Goal: Check status: Check status

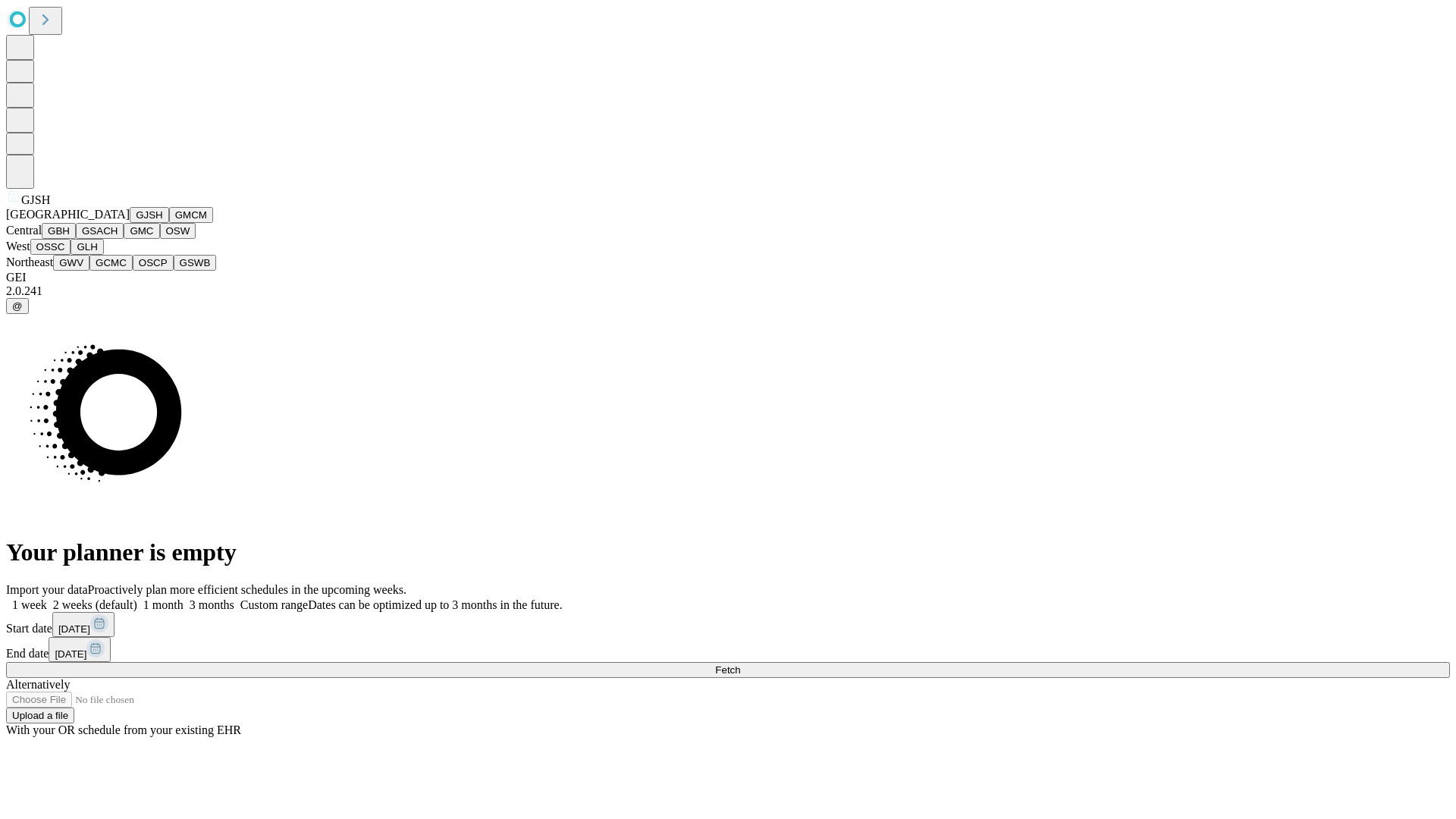
click at [130, 223] on button "GJSH" at bounding box center [149, 215] width 39 height 16
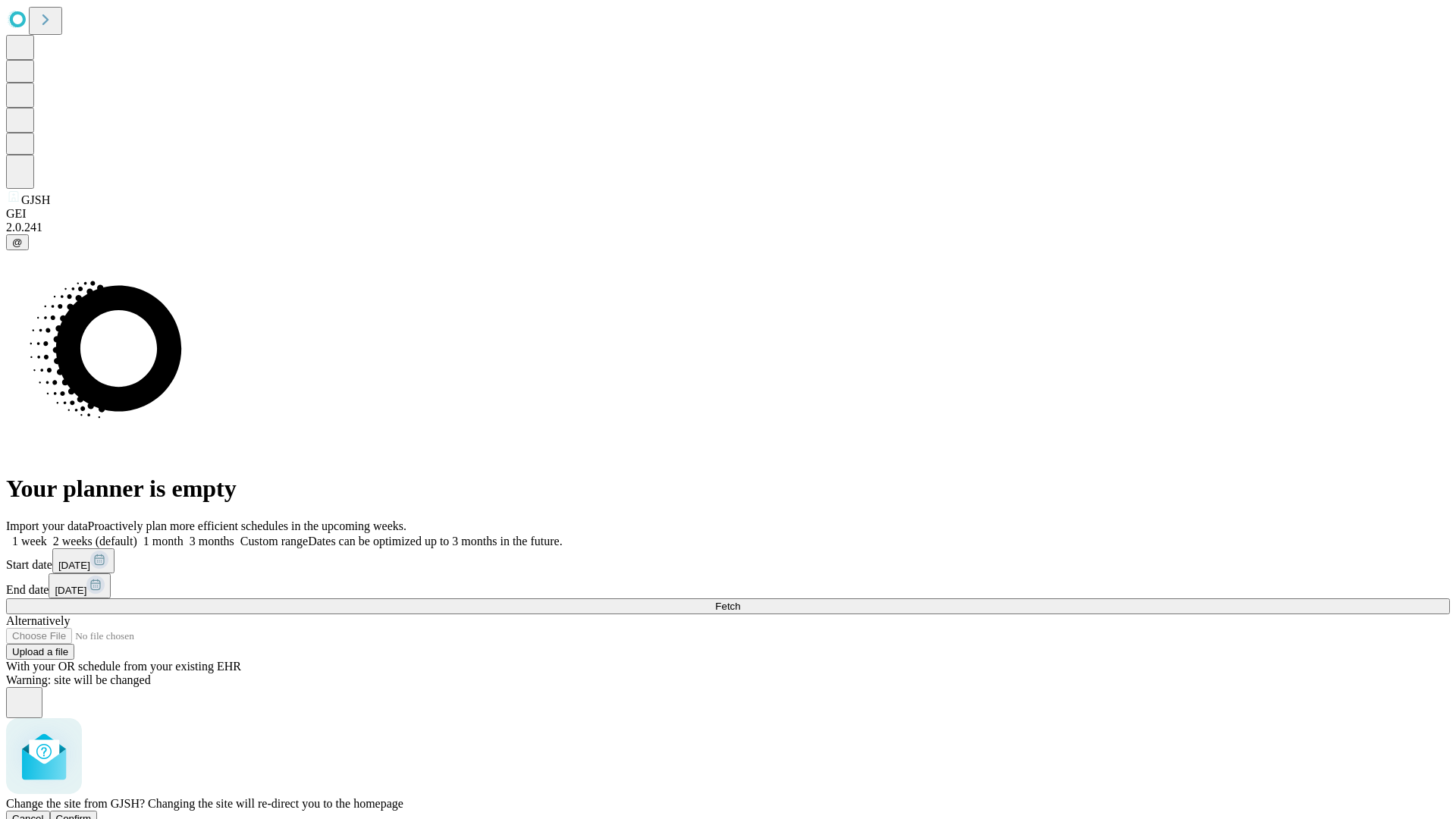
click at [91, 813] on span "Confirm" at bounding box center [74, 818] width 36 height 11
click at [184, 535] on label "1 month" at bounding box center [160, 541] width 46 height 13
click at [740, 601] on span "Fetch" at bounding box center [727, 606] width 25 height 11
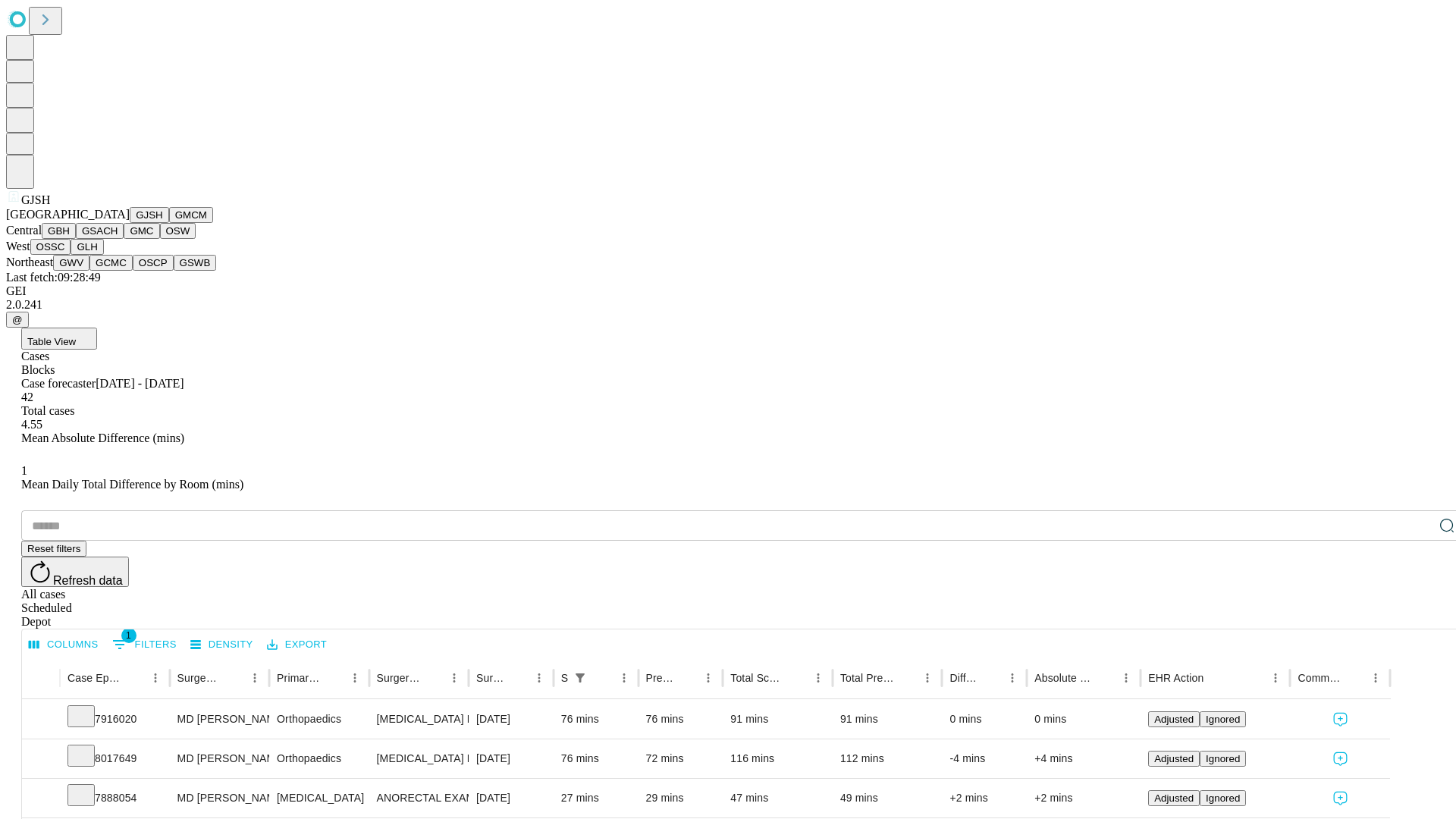
click at [169, 223] on button "GMCM" at bounding box center [190, 215] width 44 height 16
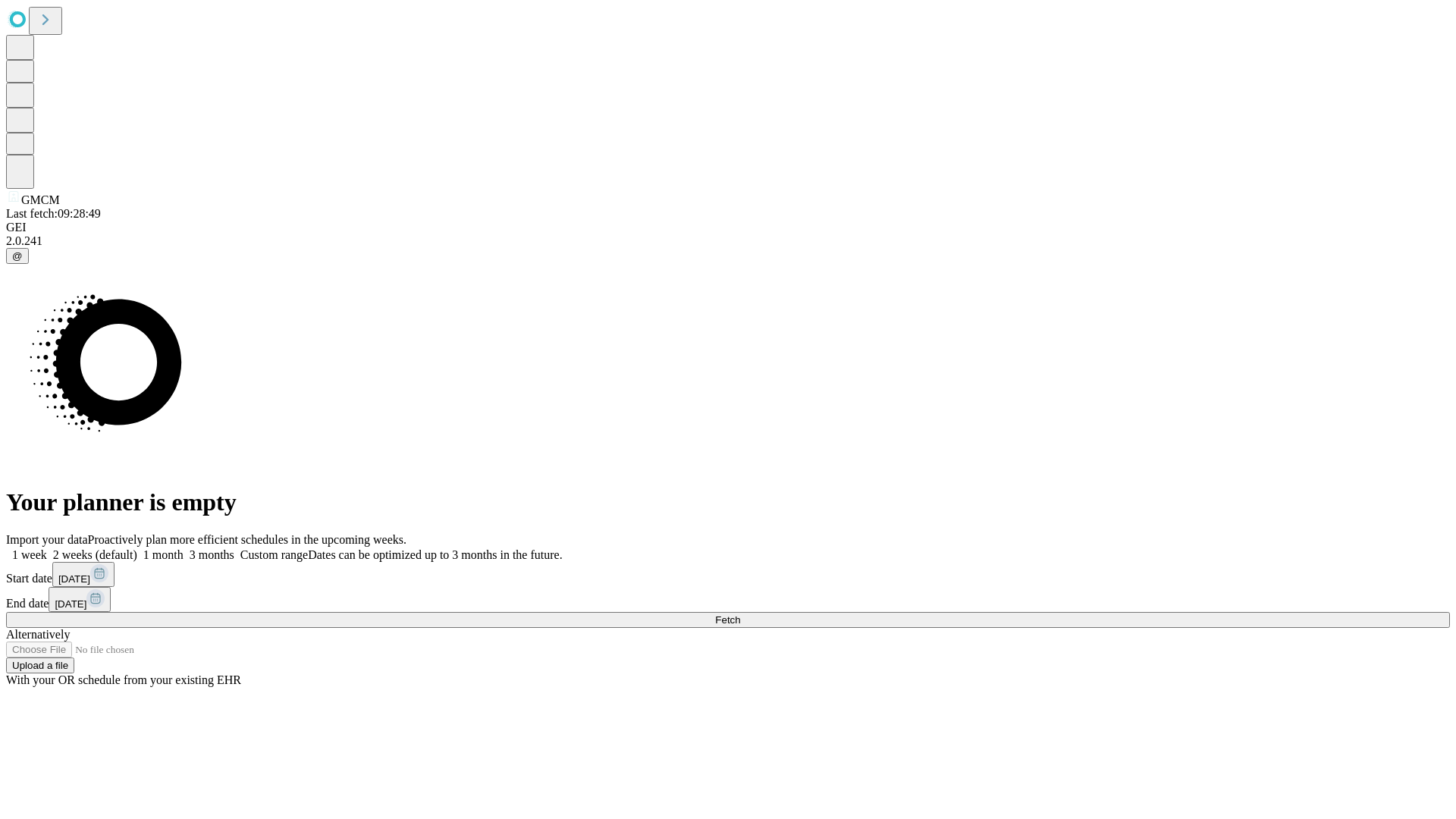
click at [184, 548] on label "1 month" at bounding box center [160, 554] width 46 height 13
click at [740, 614] on span "Fetch" at bounding box center [727, 619] width 25 height 11
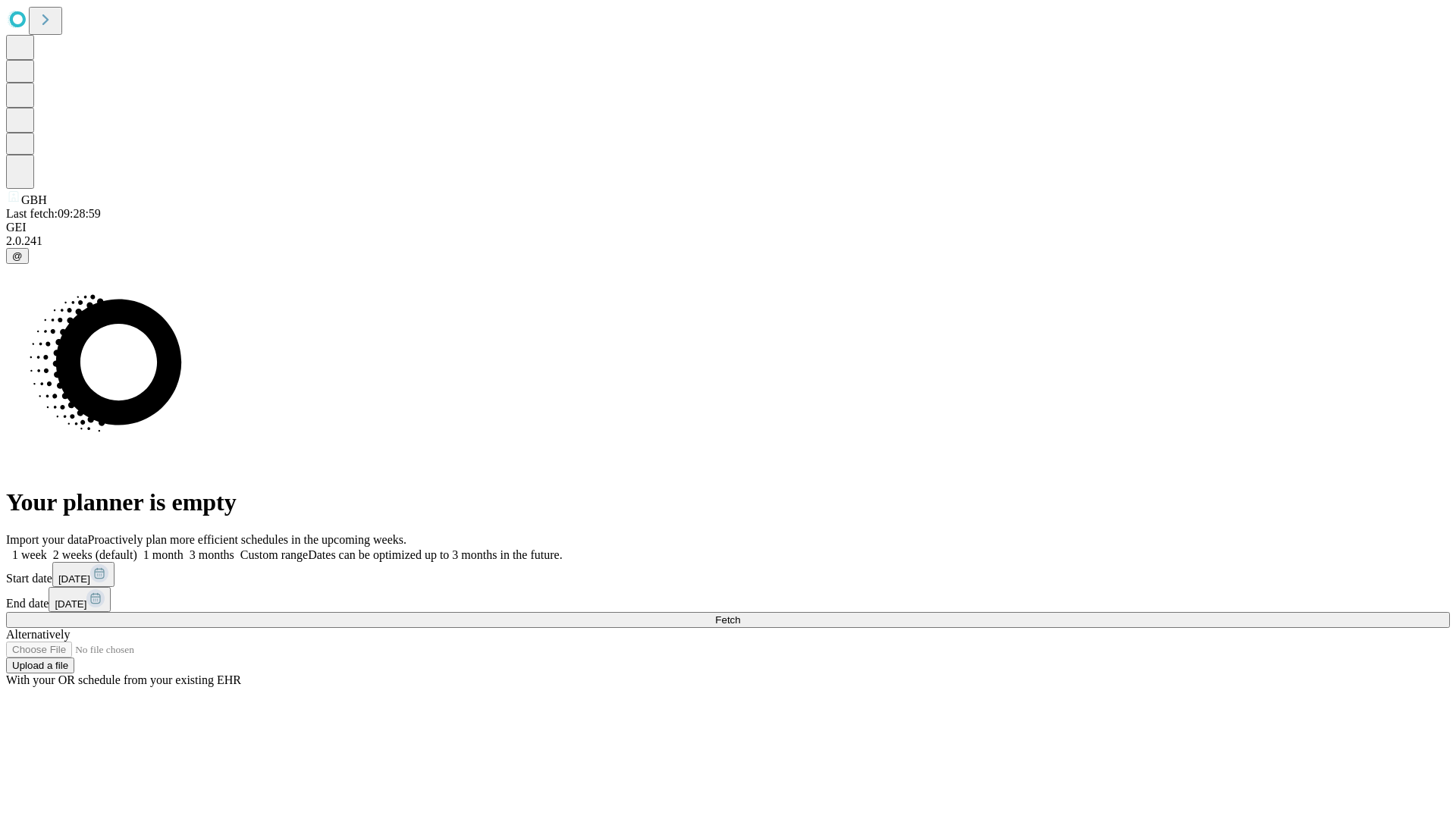
click at [184, 548] on label "1 month" at bounding box center [160, 554] width 46 height 13
click at [740, 614] on span "Fetch" at bounding box center [727, 619] width 25 height 11
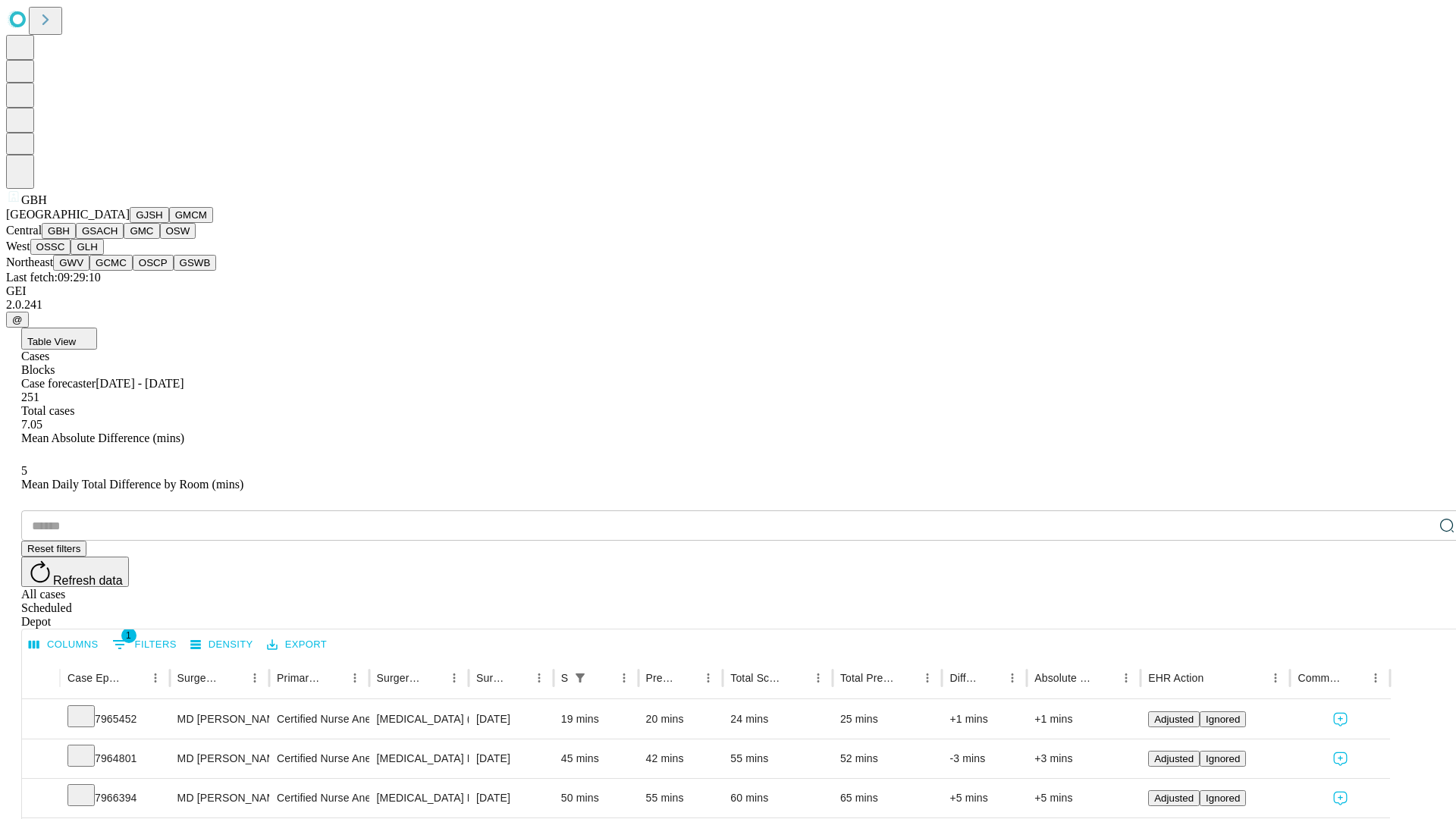
click at [117, 239] on button "GSACH" at bounding box center [99, 230] width 48 height 16
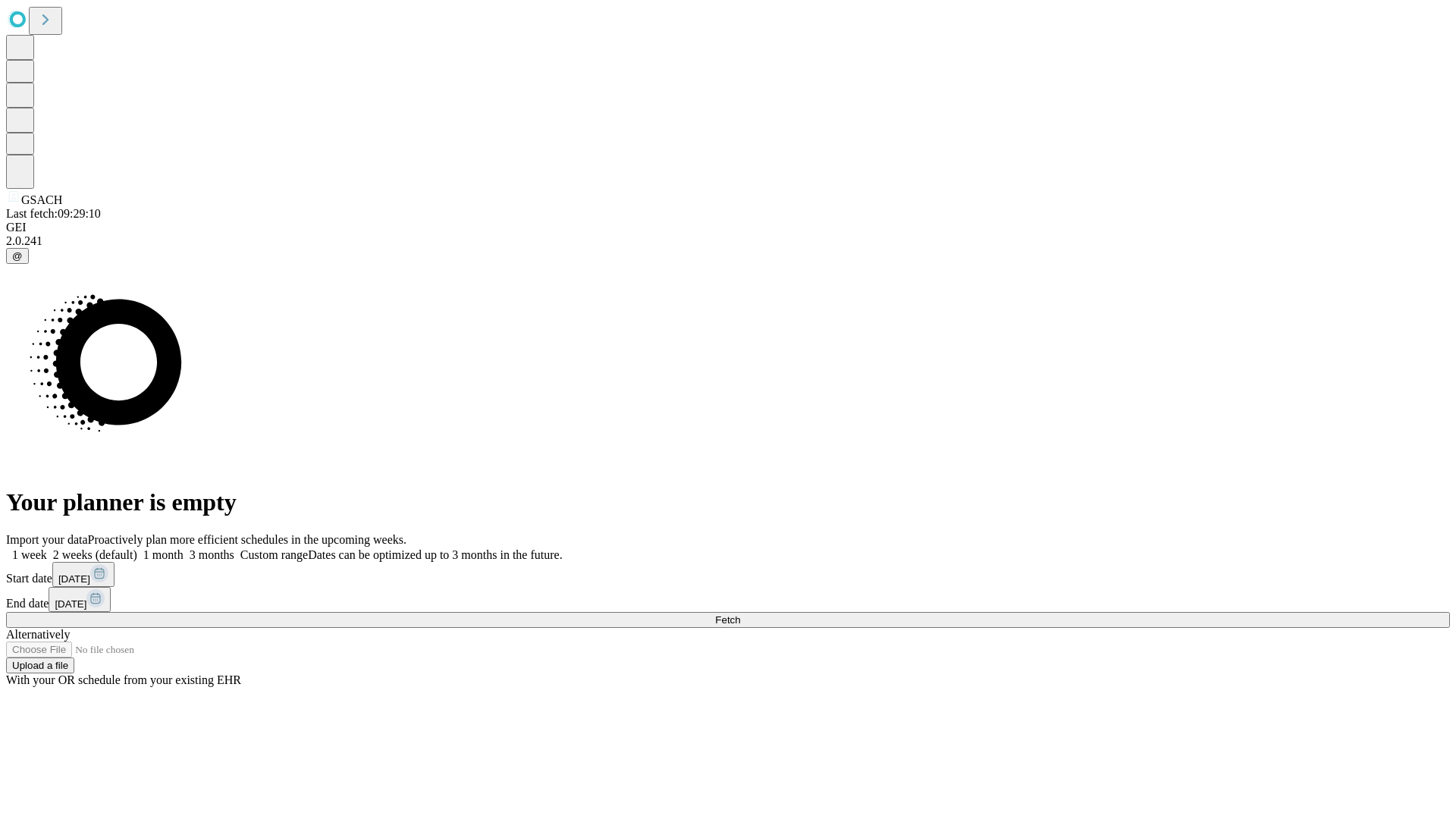
click at [740, 614] on span "Fetch" at bounding box center [727, 619] width 25 height 11
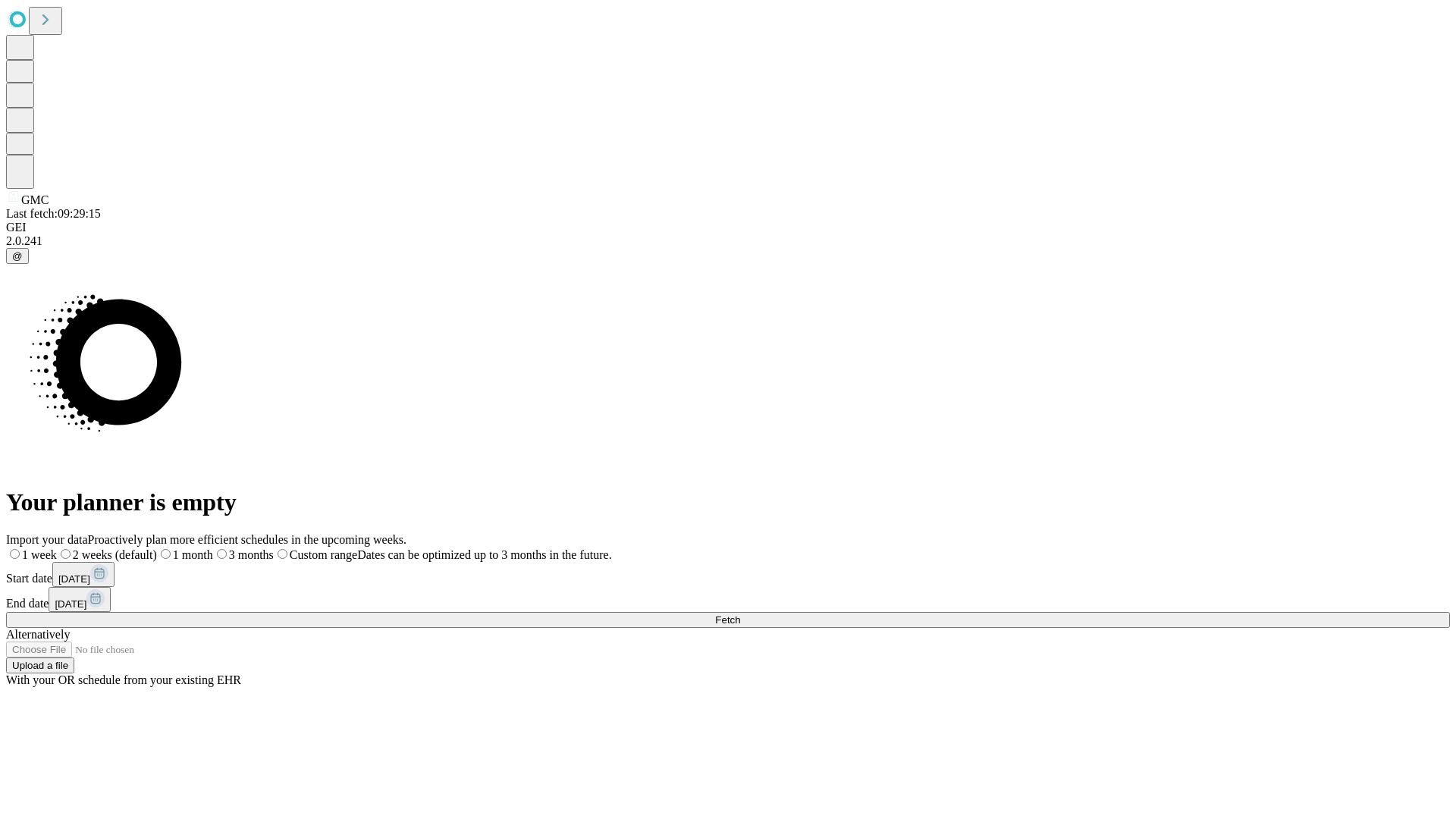
click at [740, 614] on span "Fetch" at bounding box center [727, 619] width 25 height 11
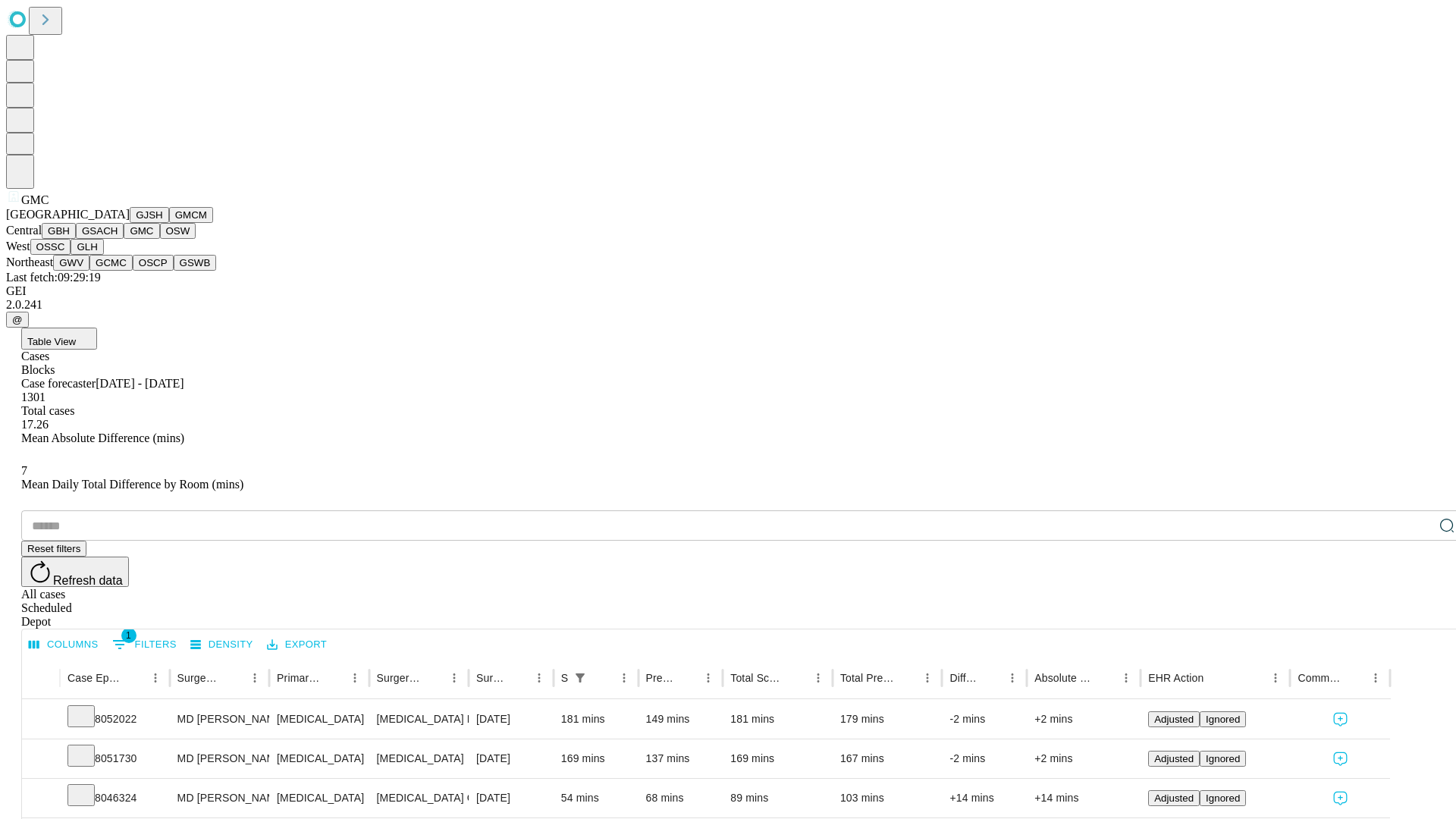
click at [160, 239] on button "OSW" at bounding box center [178, 230] width 37 height 16
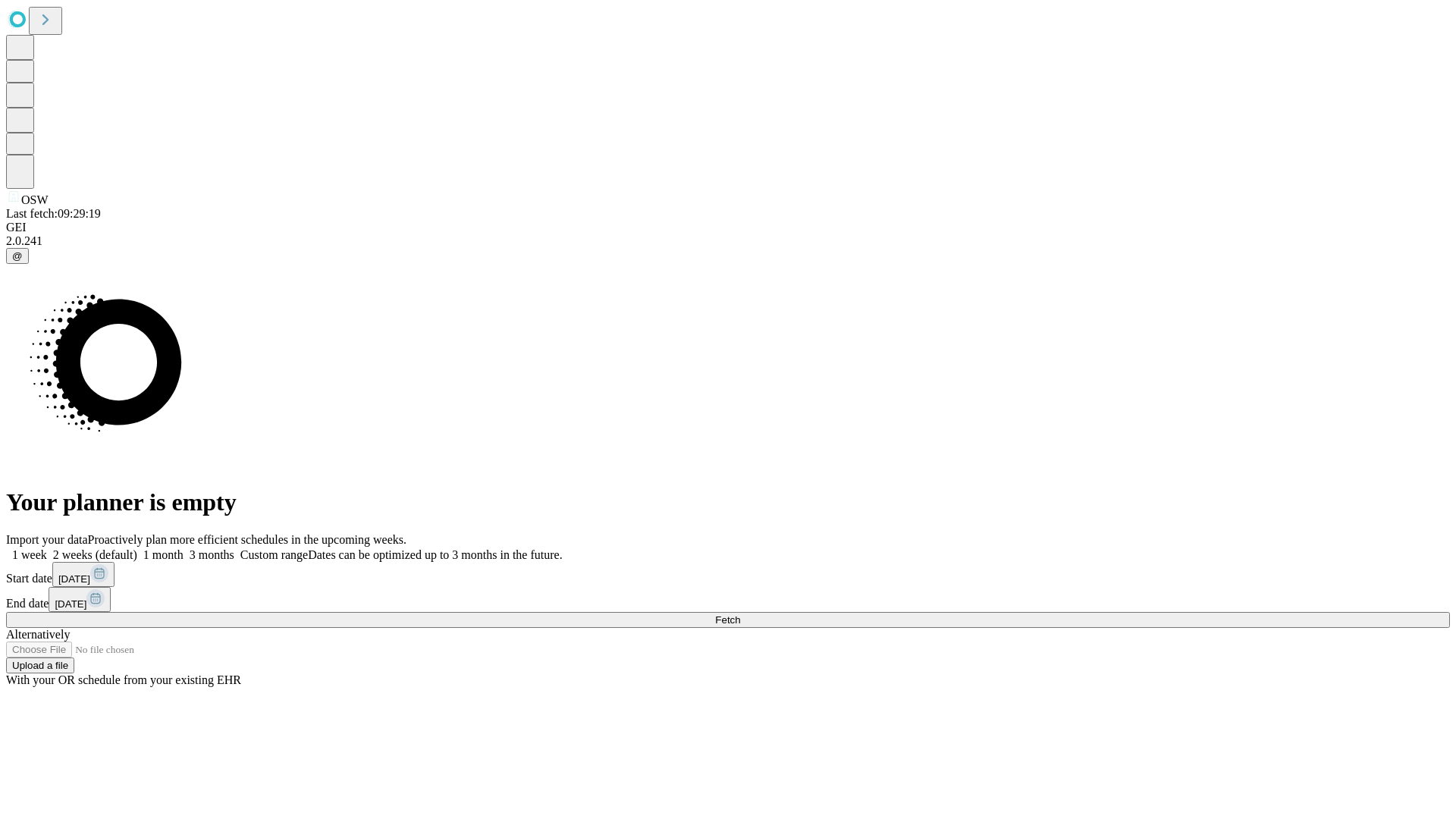
click at [184, 548] on label "1 month" at bounding box center [160, 554] width 46 height 13
click at [740, 614] on span "Fetch" at bounding box center [727, 619] width 25 height 11
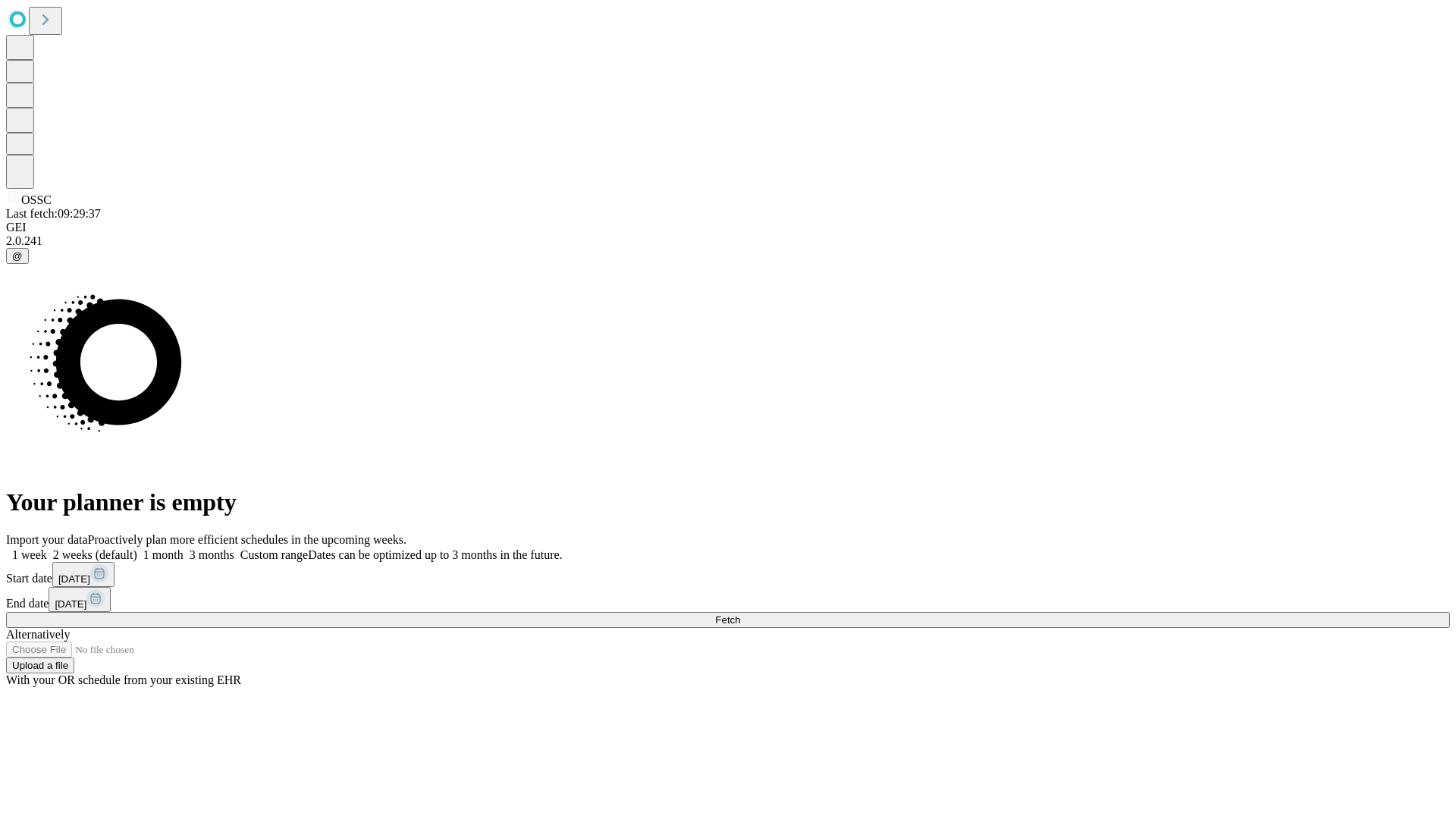
click at [184, 548] on label "1 month" at bounding box center [160, 554] width 46 height 13
click at [740, 614] on span "Fetch" at bounding box center [727, 619] width 25 height 11
click at [184, 548] on label "1 month" at bounding box center [160, 554] width 46 height 13
click at [740, 614] on span "Fetch" at bounding box center [727, 619] width 25 height 11
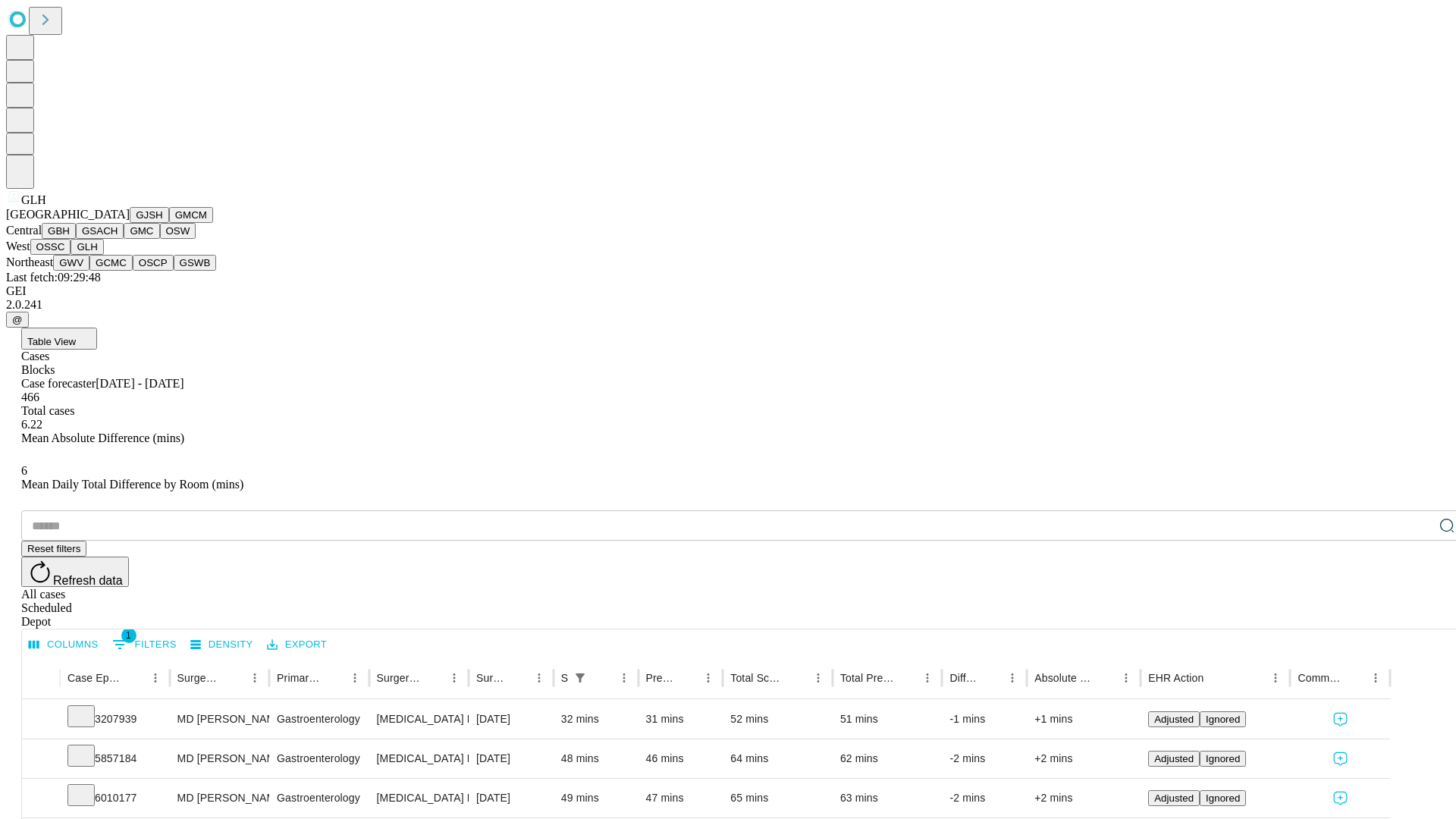
click at [90, 270] on button "GWV" at bounding box center [71, 263] width 37 height 16
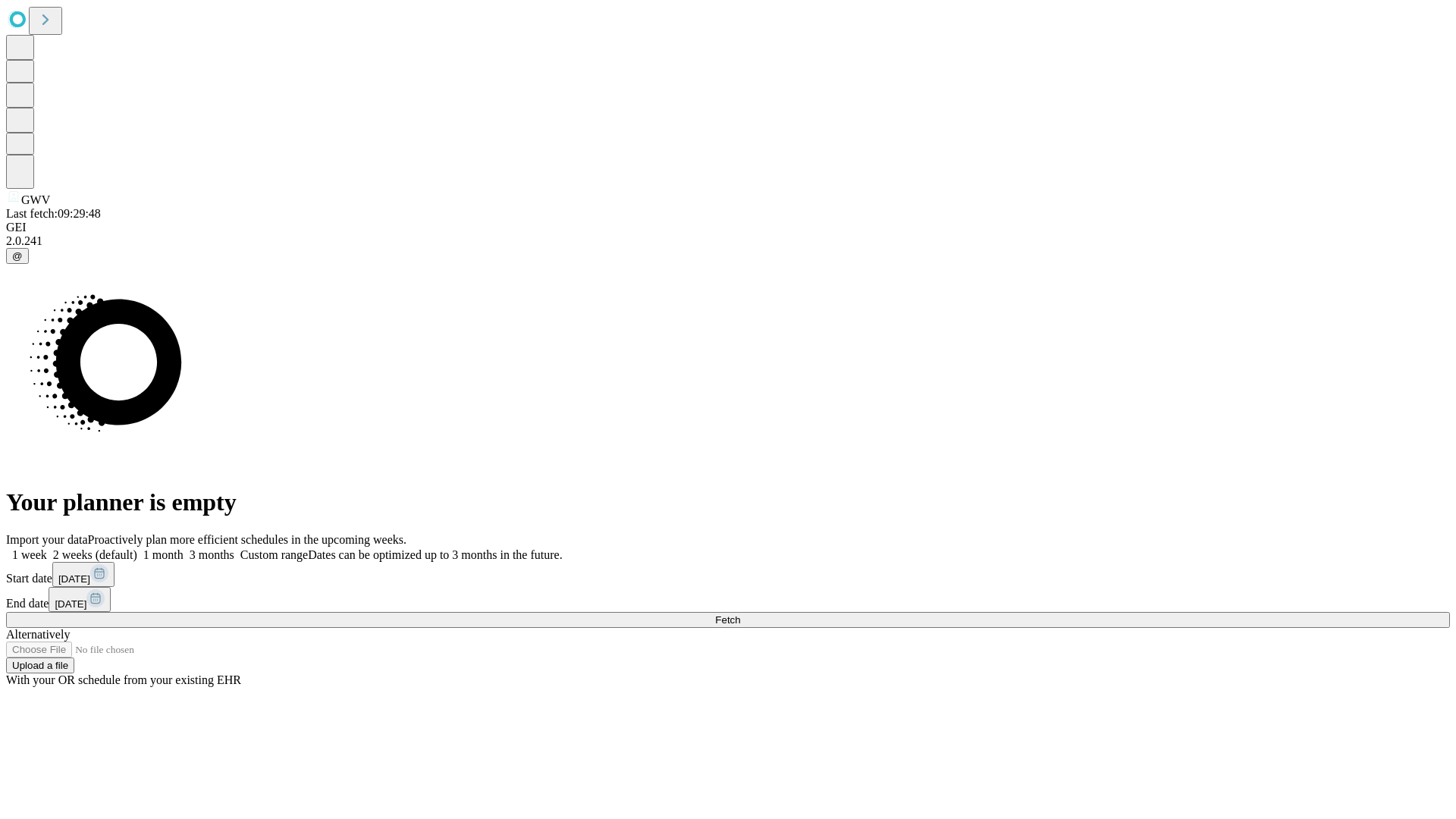
click at [184, 548] on label "1 month" at bounding box center [160, 554] width 46 height 13
click at [740, 614] on span "Fetch" at bounding box center [727, 619] width 25 height 11
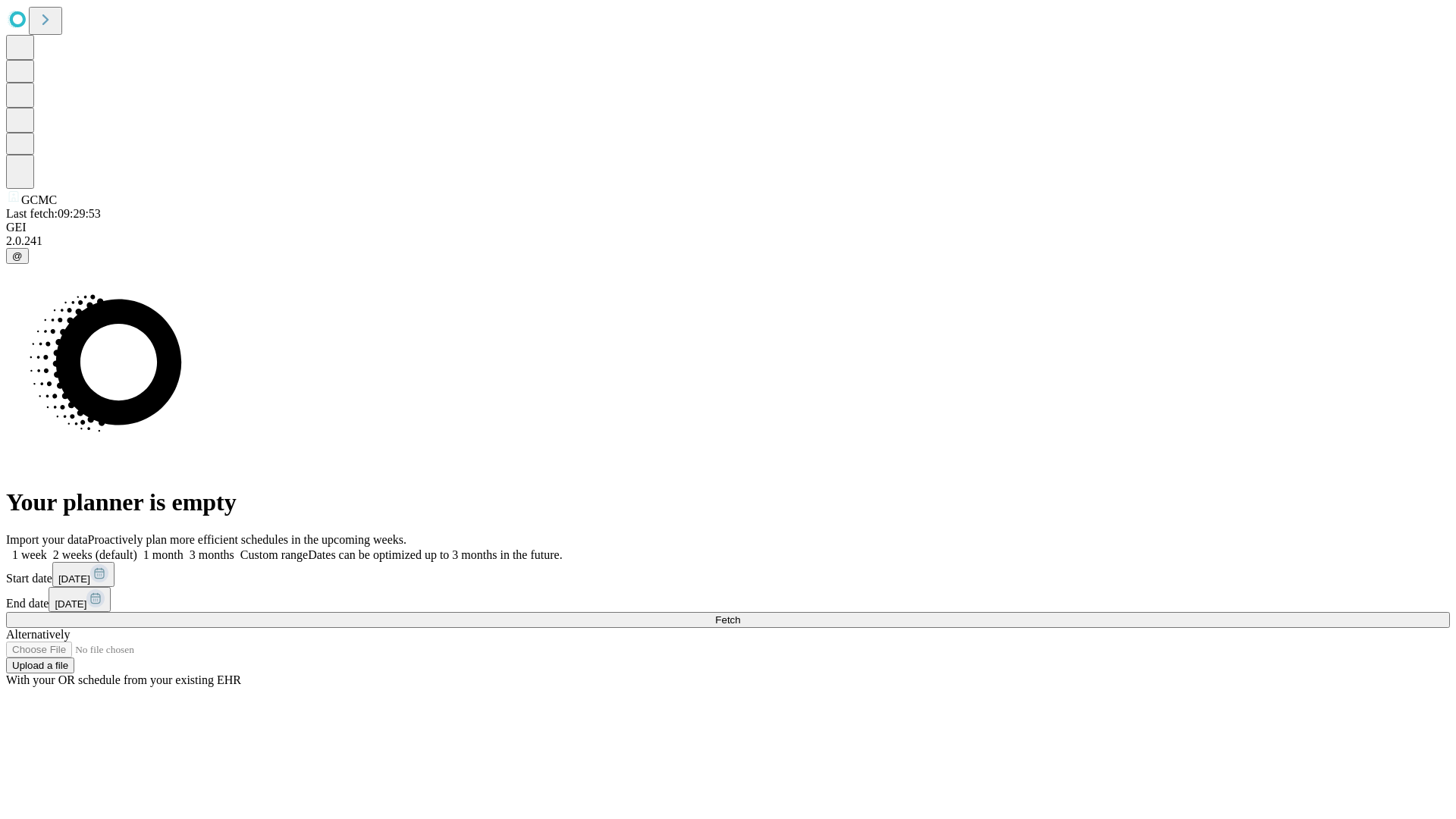
click at [184, 548] on label "1 month" at bounding box center [160, 554] width 46 height 13
click at [740, 614] on span "Fetch" at bounding box center [727, 619] width 25 height 11
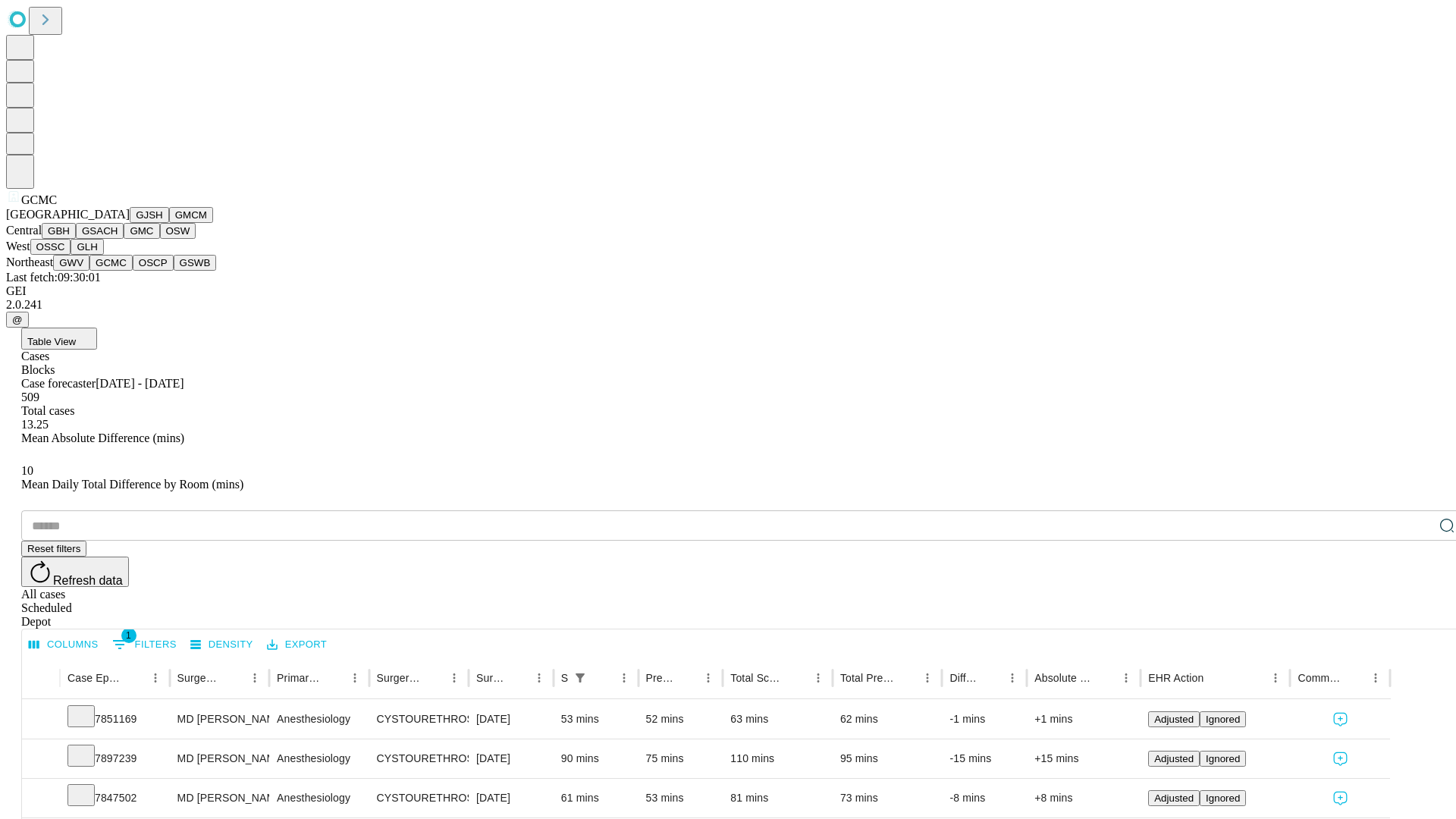
click at [133, 270] on button "OSCP" at bounding box center [153, 263] width 41 height 16
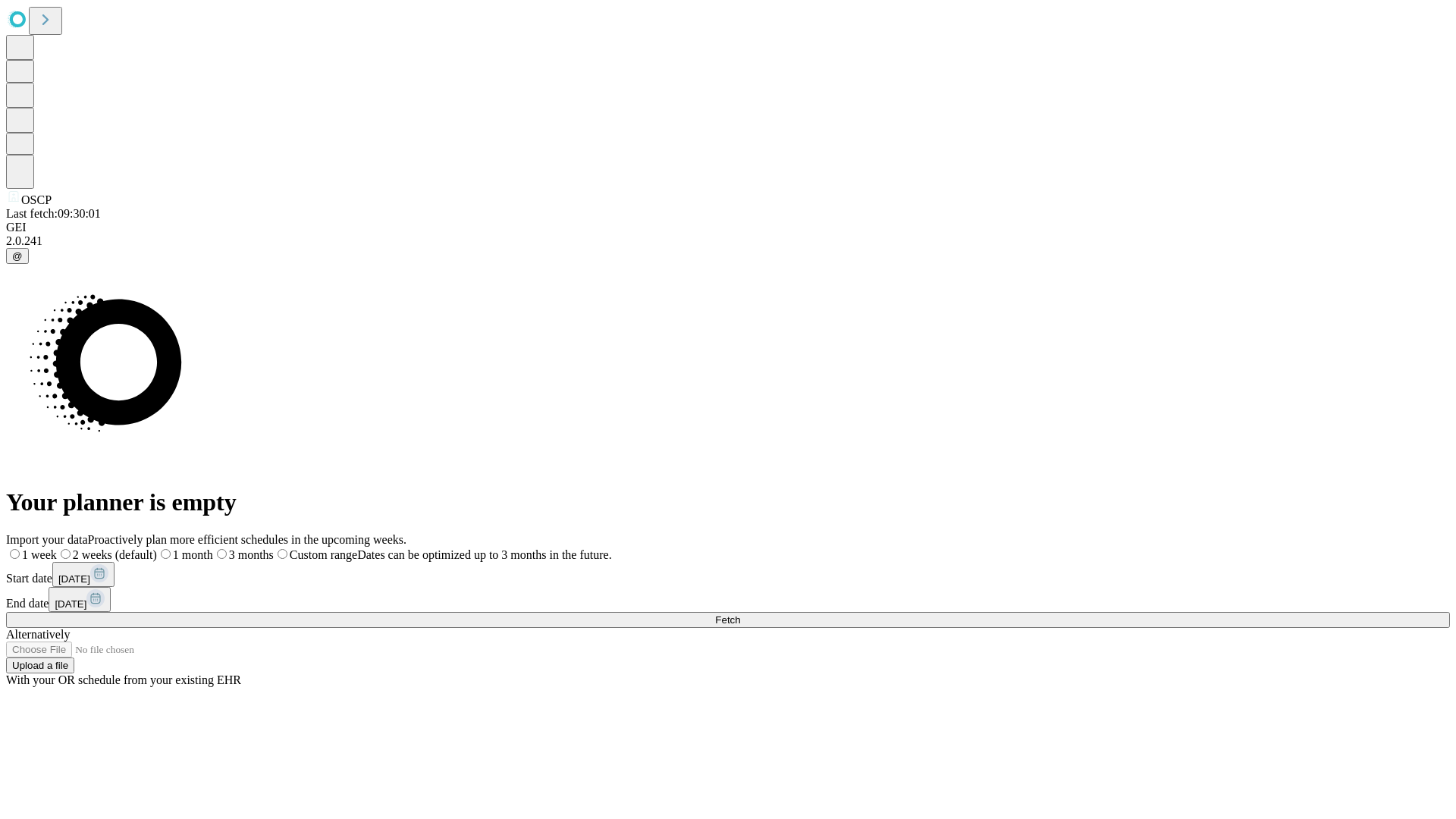
click at [213, 548] on label "1 month" at bounding box center [184, 554] width 57 height 13
click at [740, 614] on span "Fetch" at bounding box center [727, 619] width 25 height 11
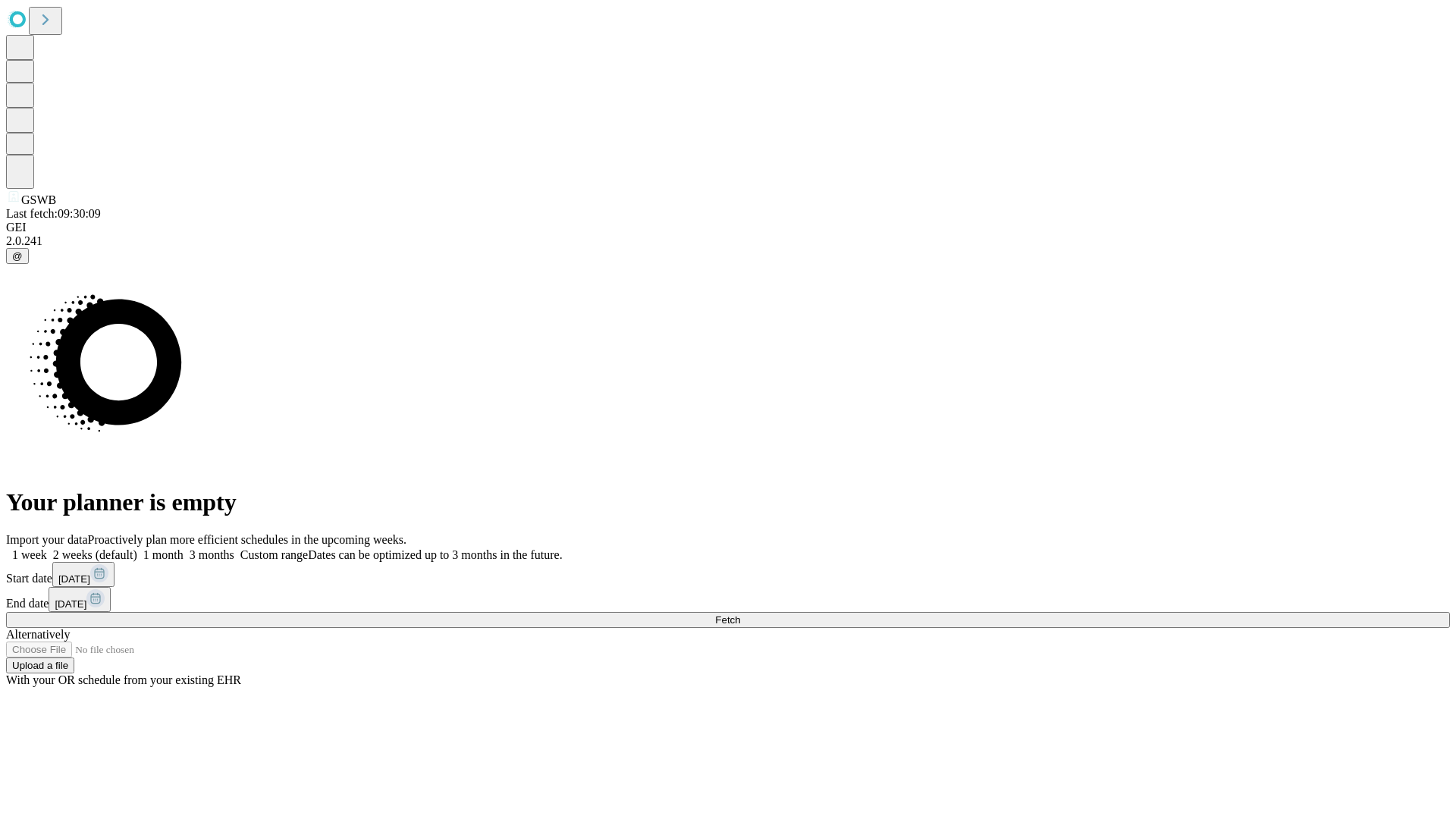
click at [184, 548] on label "1 month" at bounding box center [160, 554] width 46 height 13
click at [740, 614] on span "Fetch" at bounding box center [727, 619] width 25 height 11
